Goal: Find contact information: Find contact information

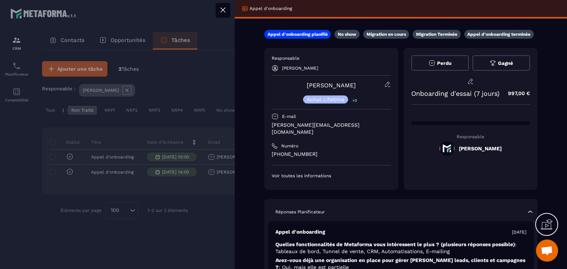
click at [222, 6] on icon at bounding box center [223, 10] width 9 height 9
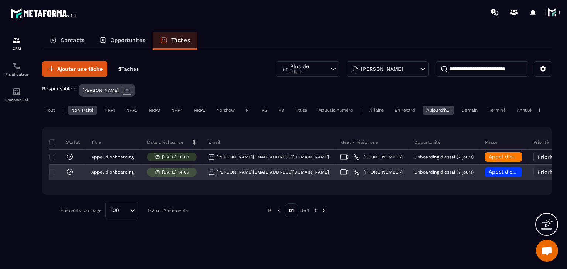
click at [340, 175] on icon at bounding box center [344, 172] width 8 height 6
drag, startPoint x: 281, startPoint y: 179, endPoint x: 213, endPoint y: 184, distance: 68.1
click at [213, 180] on div "[PERSON_NAME][EMAIL_ADDRESS][DOMAIN_NAME]" at bounding box center [269, 172] width 132 height 15
copy p "[PERSON_NAME][EMAIL_ADDRESS][DOMAIN_NAME]"
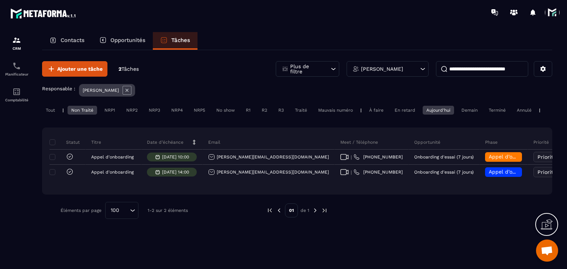
click at [551, 15] on span at bounding box center [552, 12] width 15 height 15
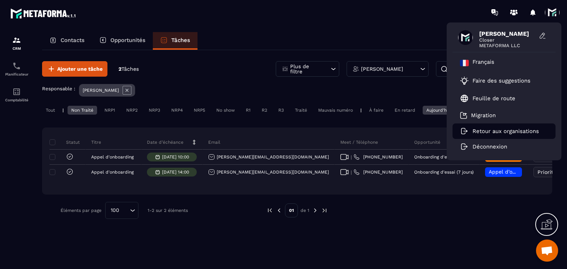
click at [474, 132] on p "Retour aux organisations" at bounding box center [505, 131] width 66 height 7
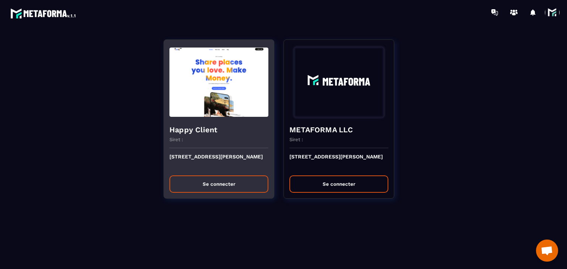
click at [213, 179] on button "Se connecter" at bounding box center [218, 184] width 99 height 17
